Goal: Information Seeking & Learning: Learn about a topic

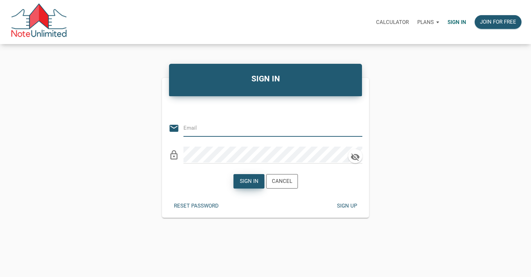
type input "[EMAIL_ADDRESS][DOMAIN_NAME]"
click at [248, 177] on div "Sign in" at bounding box center [248, 181] width 19 height 8
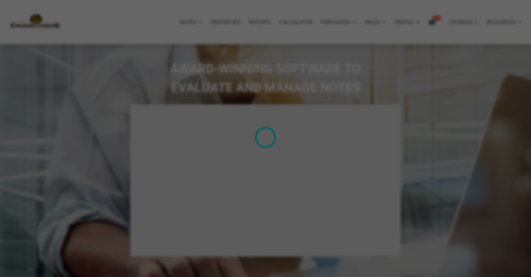
select select
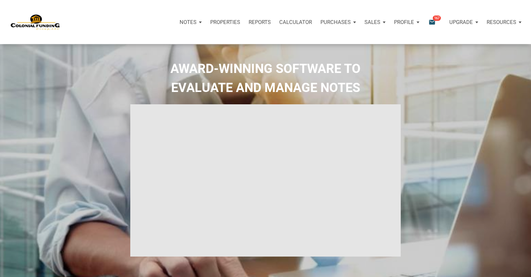
type input "Introduction to new features"
select select
click at [335, 22] on p "Purchases" at bounding box center [331, 22] width 30 height 6
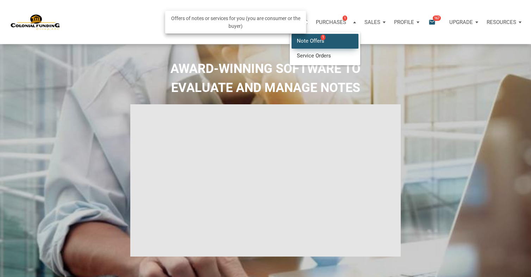
click at [308, 38] on link "Note Offers 1" at bounding box center [325, 41] width 67 height 14
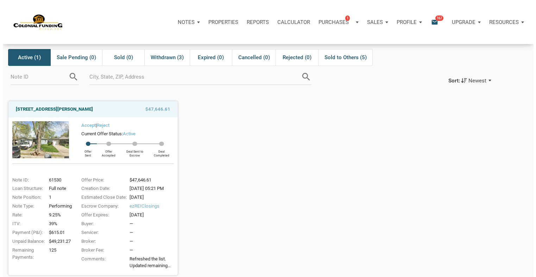
scroll to position [70, 0]
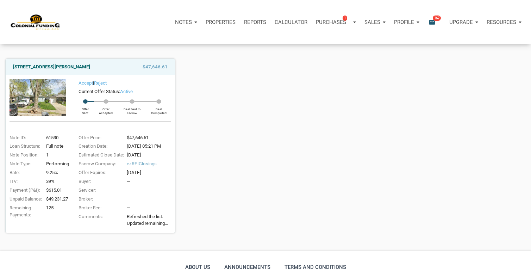
click at [433, 21] on icon "email" at bounding box center [432, 22] width 8 height 8
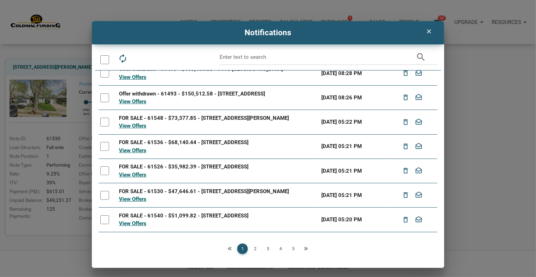
scroll to position [0, 0]
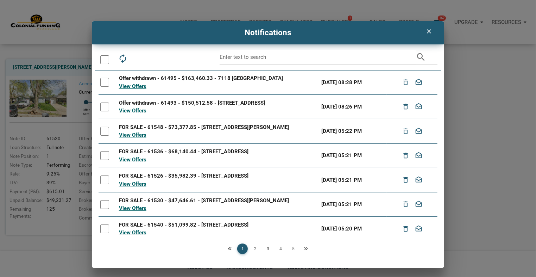
click at [258, 247] on link "2" at bounding box center [255, 248] width 11 height 11
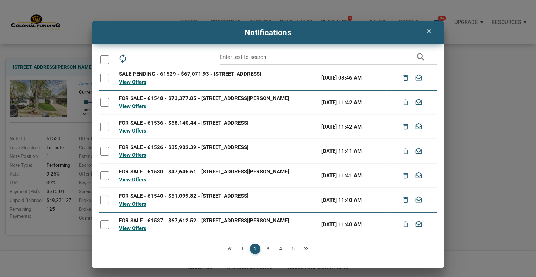
scroll to position [88, 0]
click at [270, 247] on link "3" at bounding box center [268, 248] width 11 height 11
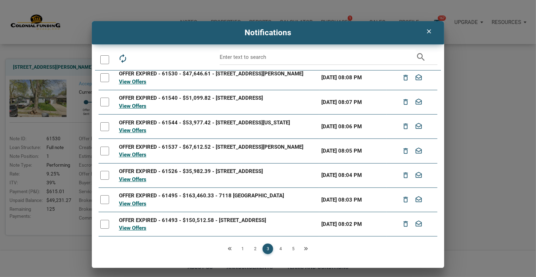
scroll to position [92, 0]
click at [283, 248] on link "4" at bounding box center [280, 248] width 11 height 11
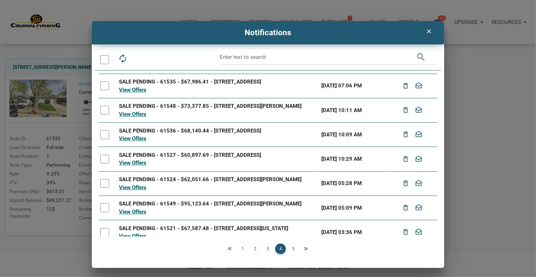
scroll to position [95, 0]
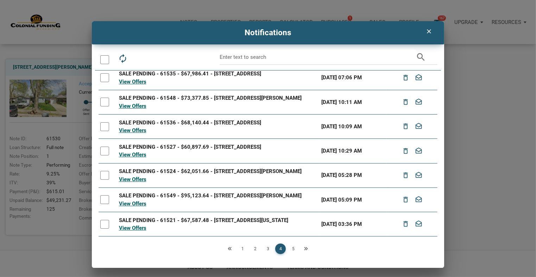
click at [294, 248] on link "5" at bounding box center [293, 248] width 11 height 11
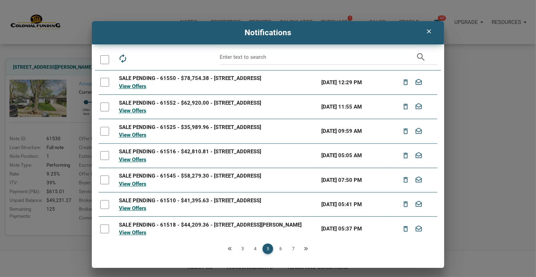
click at [283, 247] on link "6" at bounding box center [280, 248] width 11 height 11
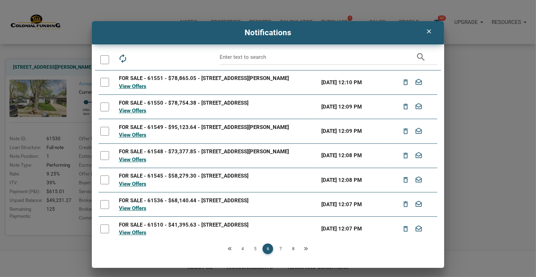
click at [282, 246] on link "7" at bounding box center [280, 248] width 11 height 11
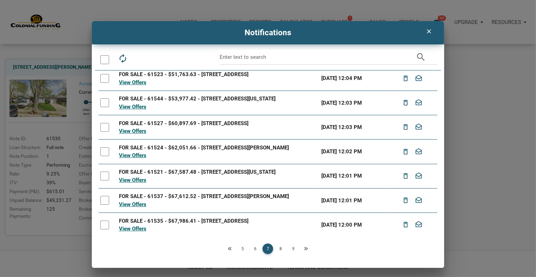
scroll to position [85, 0]
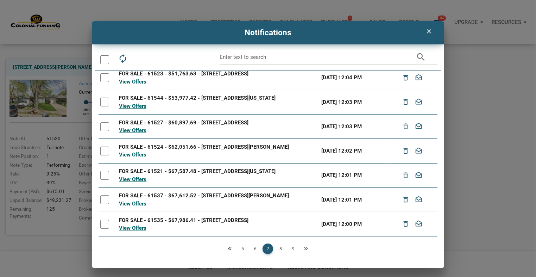
click at [282, 248] on link "8" at bounding box center [280, 248] width 11 height 11
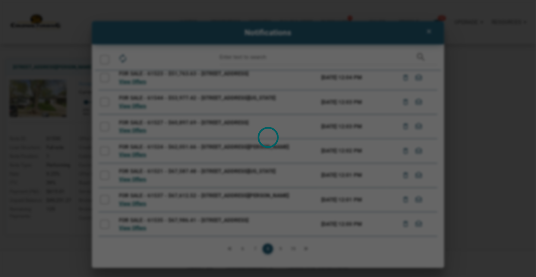
scroll to position [0, 0]
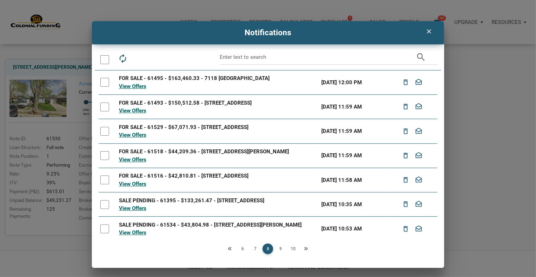
click at [282, 246] on link "9" at bounding box center [280, 248] width 11 height 11
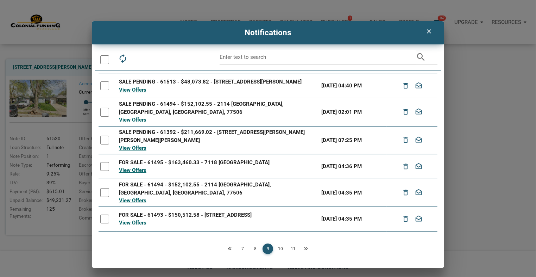
scroll to position [70, 0]
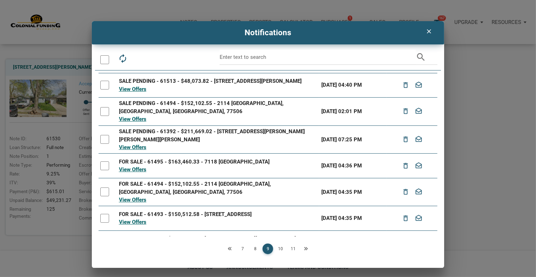
click at [285, 248] on link "10" at bounding box center [280, 248] width 11 height 11
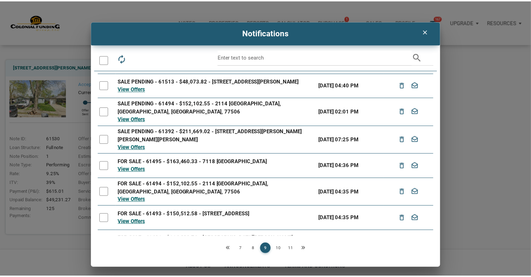
scroll to position [0, 0]
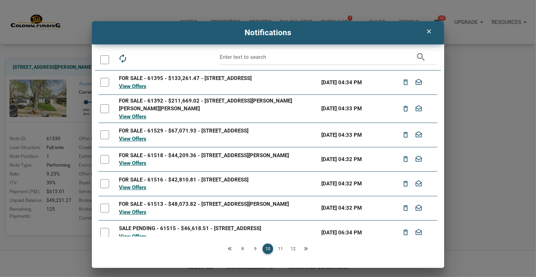
click at [280, 248] on link "11" at bounding box center [280, 248] width 11 height 11
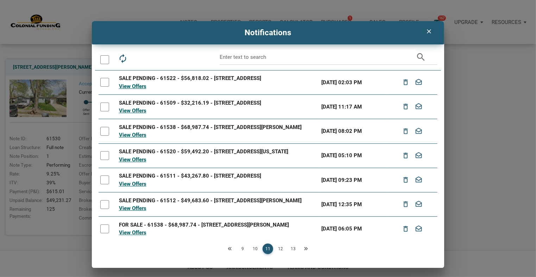
click at [428, 29] on icon "clear" at bounding box center [429, 31] width 8 height 7
